Goal: Information Seeking & Learning: Check status

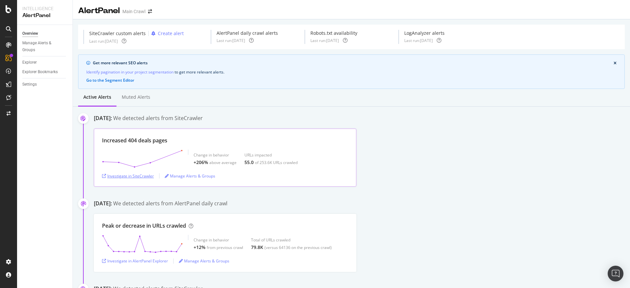
click at [133, 177] on div "Investigate in SiteCrawler" at bounding box center [128, 176] width 52 height 6
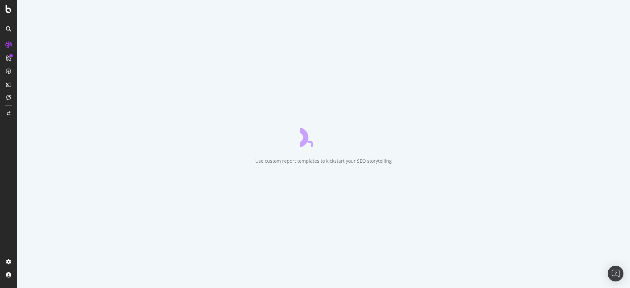
click at [497, 0] on div "Use custom report templates to kickstart your SEO storytelling" at bounding box center [323, 144] width 613 height 288
click at [424, 194] on div "Use custom report templates to kickstart your SEO storytelling" at bounding box center [323, 144] width 613 height 288
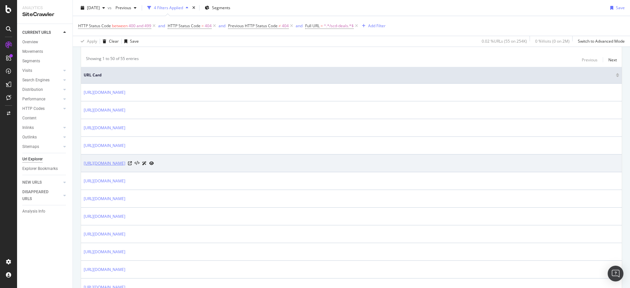
scroll to position [262, 0]
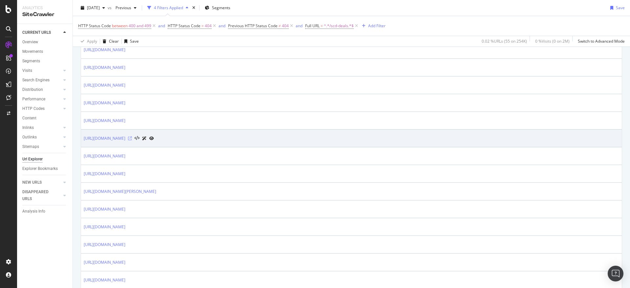
click at [132, 137] on icon at bounding box center [130, 138] width 4 height 4
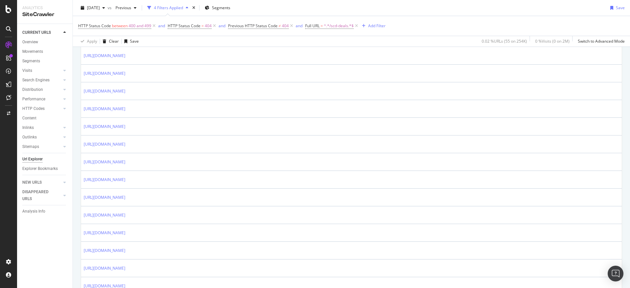
scroll to position [492, 0]
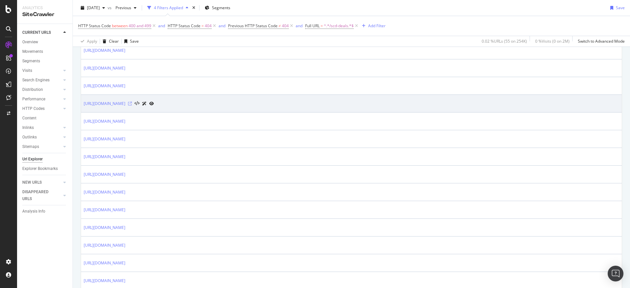
click at [132, 104] on icon at bounding box center [130, 104] width 4 height 4
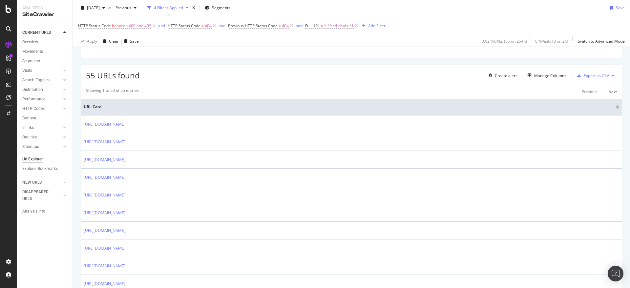
scroll to position [98, 0]
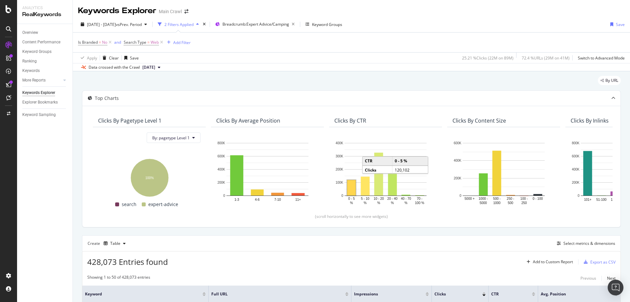
scroll to position [71, 0]
